Goal: Task Accomplishment & Management: Complete application form

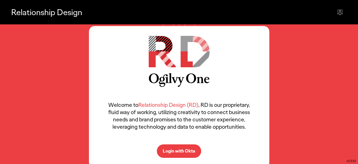
click at [177, 149] on p "Login with Okta" at bounding box center [179, 151] width 33 height 4
click at [183, 152] on p "Login with Okta" at bounding box center [179, 151] width 33 height 4
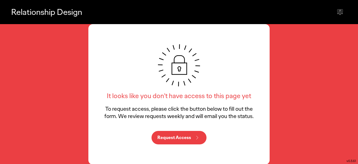
scroll to position [0, 0]
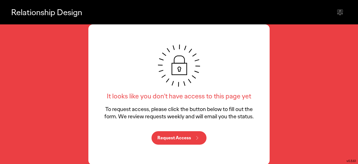
click at [184, 140] on p "Request Access" at bounding box center [174, 138] width 34 height 4
